Goal: Find specific page/section: Find specific page/section

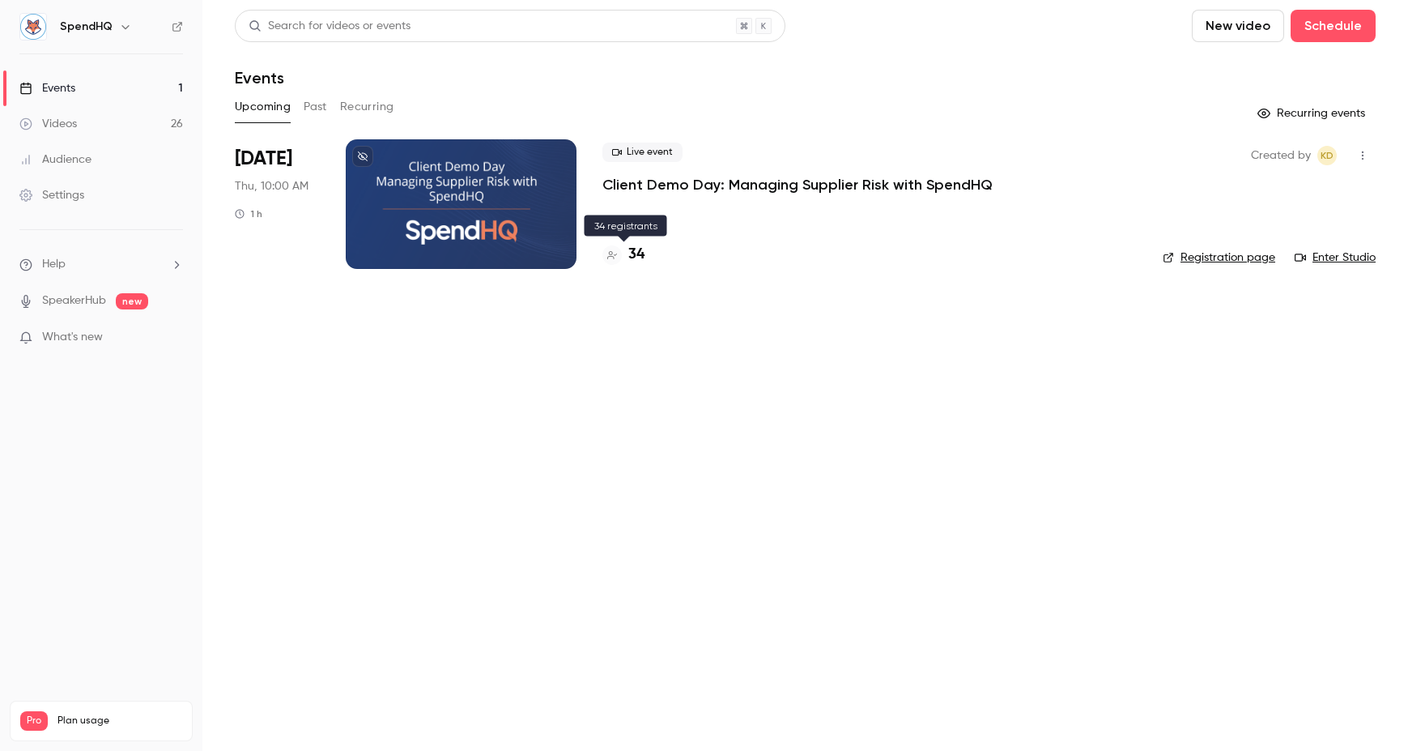
click at [639, 263] on h4 "34" at bounding box center [636, 255] width 16 height 22
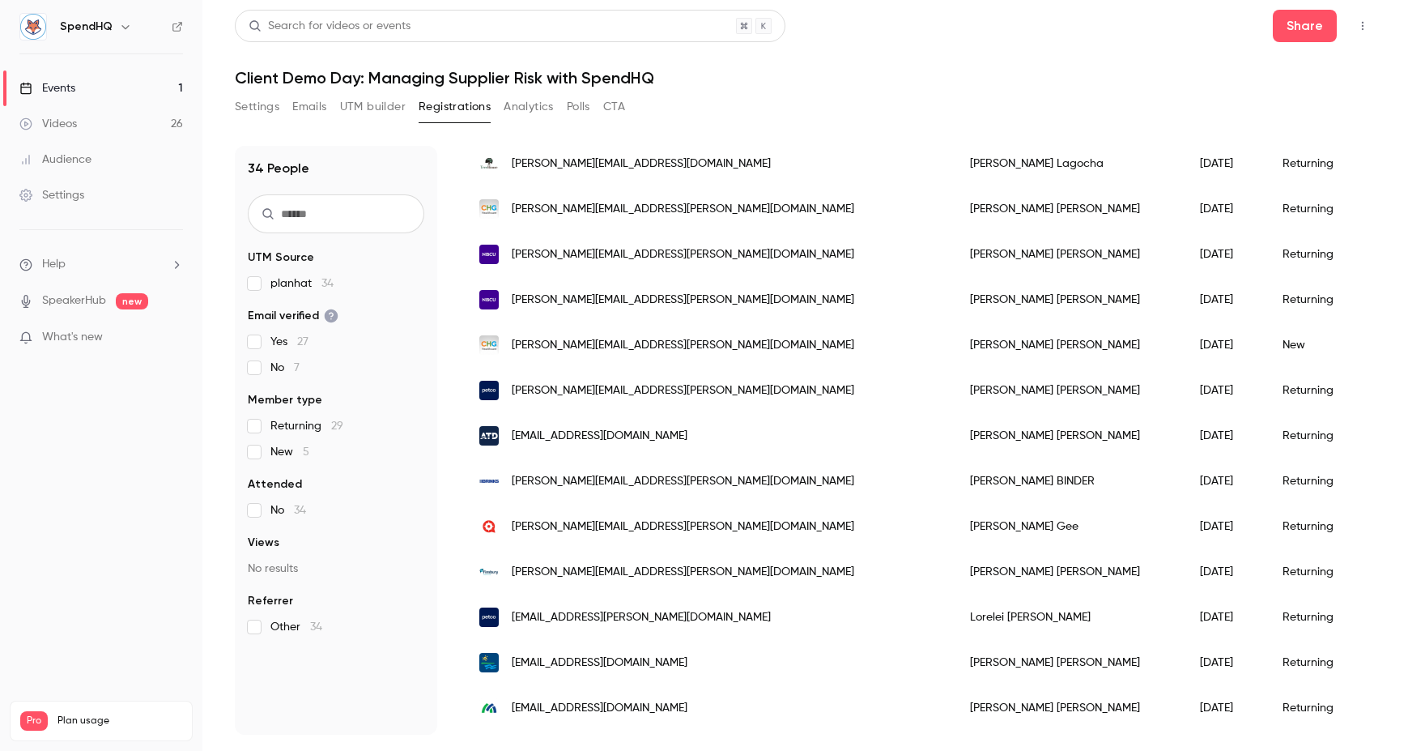
scroll to position [1108, 0]
